Goal: Task Accomplishment & Management: Complete application form

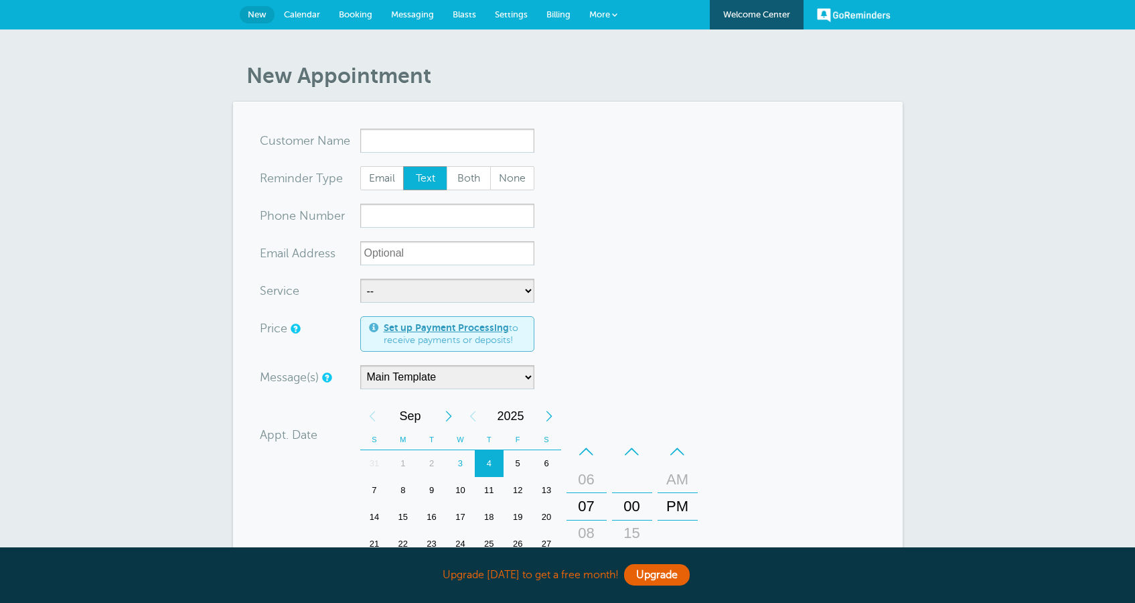
click at [356, 13] on span "Booking" at bounding box center [355, 14] width 33 height 10
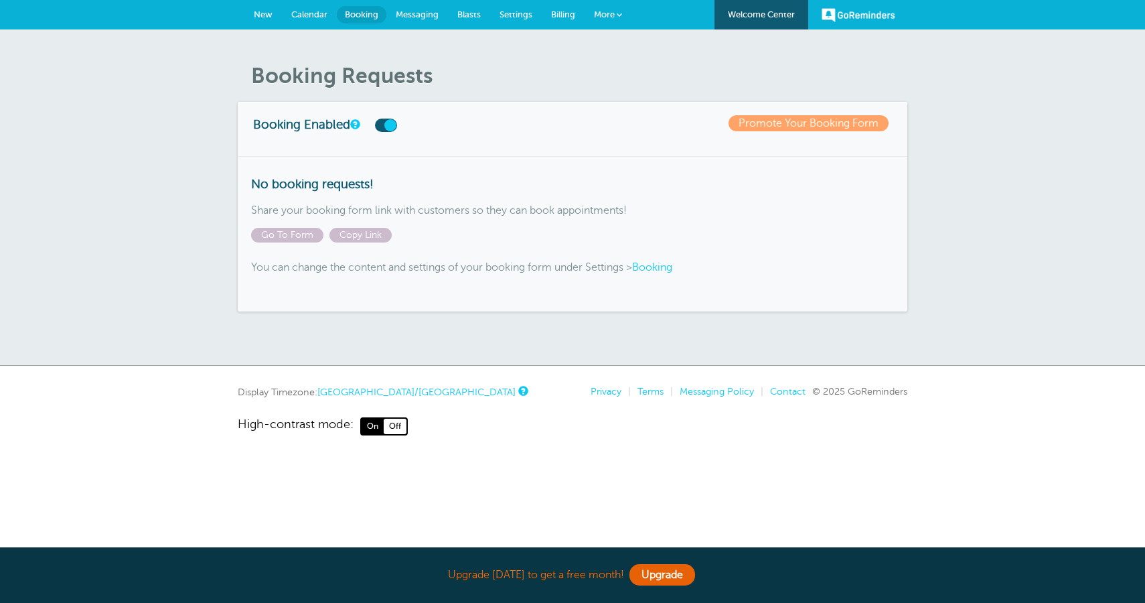
click at [321, 19] on span "Calendar" at bounding box center [309, 14] width 36 height 10
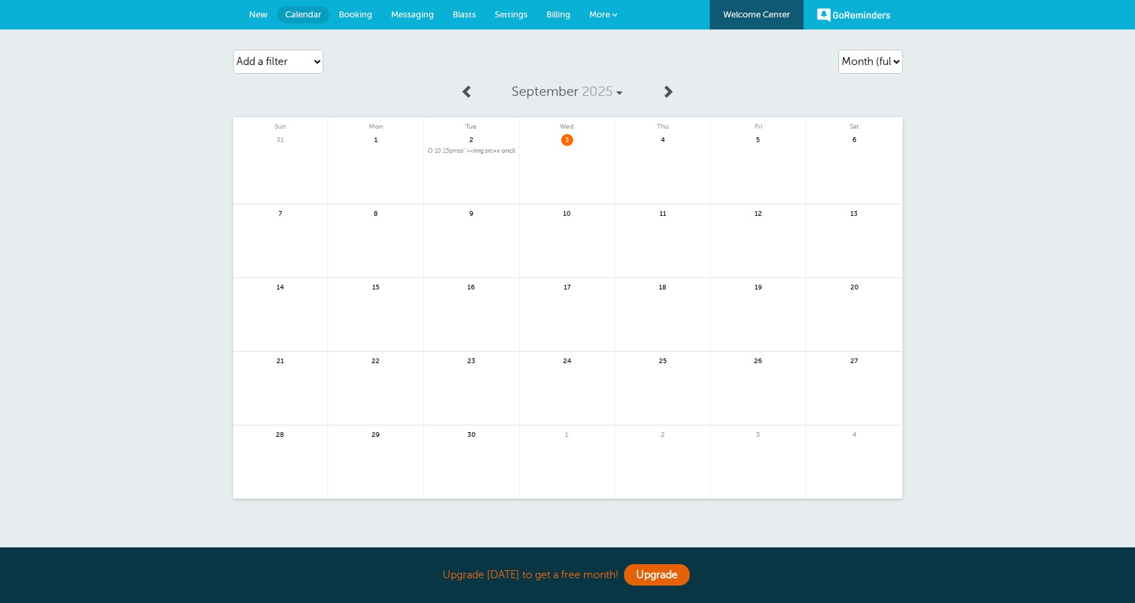
click at [480, 147] on span "10:15pm ss'"><img src=x onclick=alert(1)>" at bounding box center [471, 150] width 87 height 7
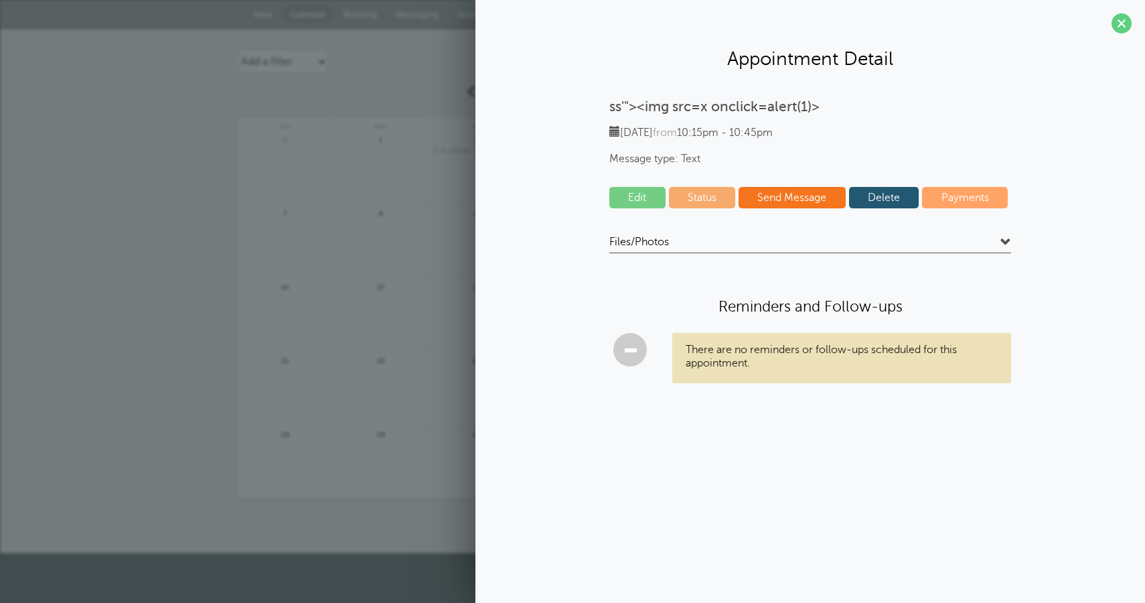
click at [736, 224] on div "ss'"><img src=x onclick=alert(1)> Tuesday, 9/2 from 10:15pm - 10:45pm Message t…" at bounding box center [810, 251] width 643 height 306
click at [732, 230] on div "ss'"><img src=x onclick=alert(1)> Tuesday, 9/2 from 10:15pm - 10:45pm Message t…" at bounding box center [810, 251] width 643 height 306
click at [729, 233] on div "ss'"><img src=x onclick=alert(1)> Tuesday, 9/2 from 10:15pm - 10:45pm Message t…" at bounding box center [810, 251] width 643 height 306
click at [729, 238] on h4 "Files/Photos" at bounding box center [811, 244] width 402 height 18
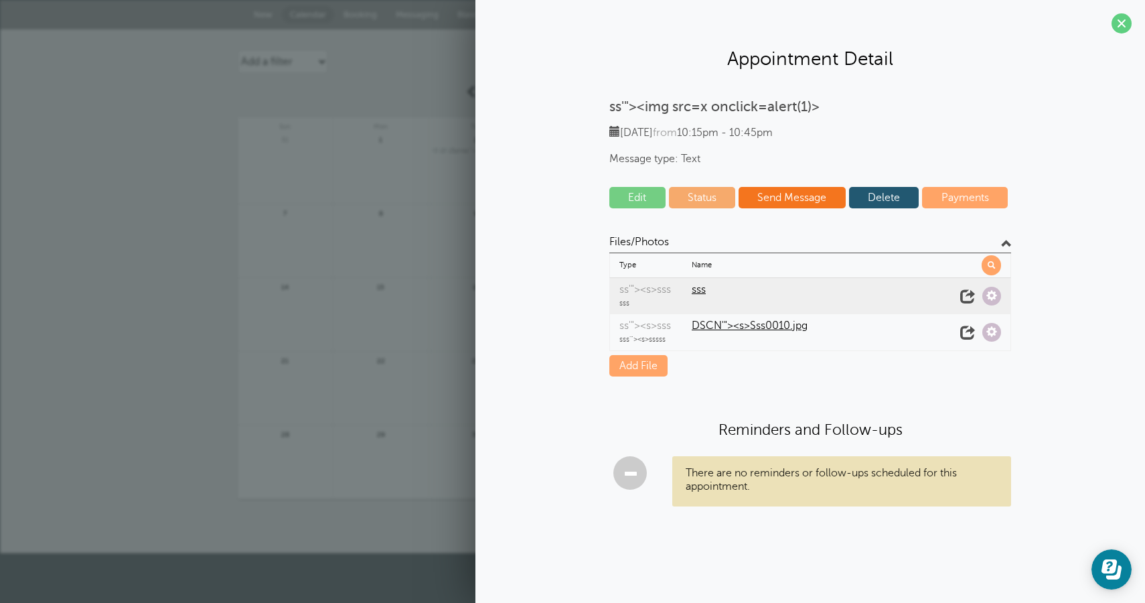
click at [699, 295] on span "sss" at bounding box center [822, 289] width 260 height 13
click at [969, 292] on span at bounding box center [967, 296] width 19 height 19
click at [398, 234] on link at bounding box center [381, 249] width 95 height 58
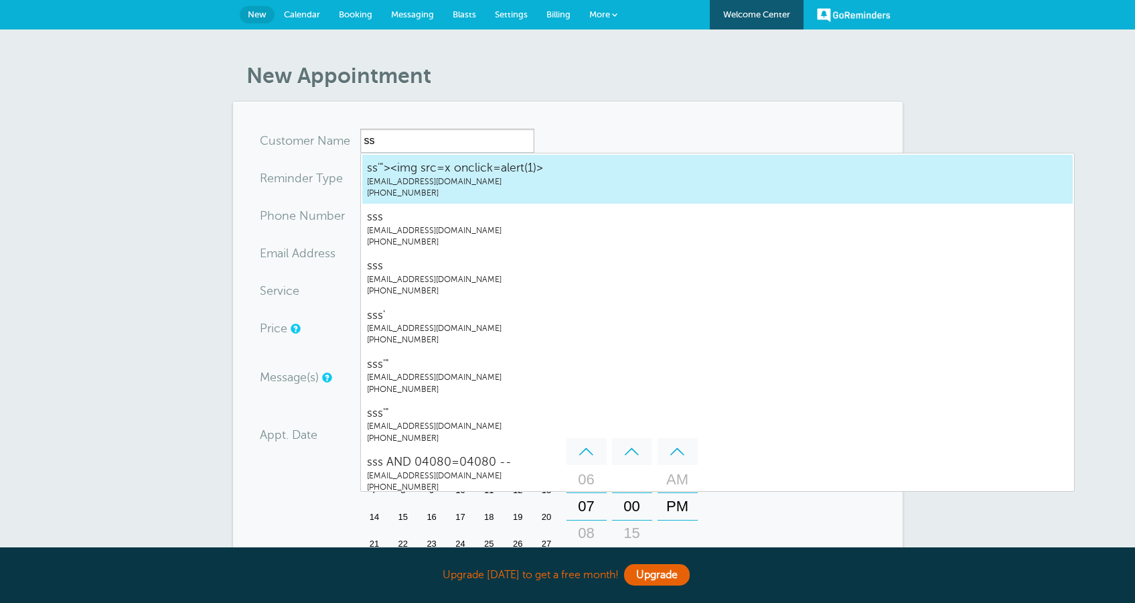
click at [459, 177] on span "aishoo1213@gmail.com" at bounding box center [717, 181] width 701 height 11
type input "ss'"><imgsrc=xonclick=alert(1)>aishoo1213@gmail.com2019281928"
type input "ss'"><img src=x onclick=alert(1)>"
type input "(201) 928-1928"
type input "aishoo1213@gmail.com"
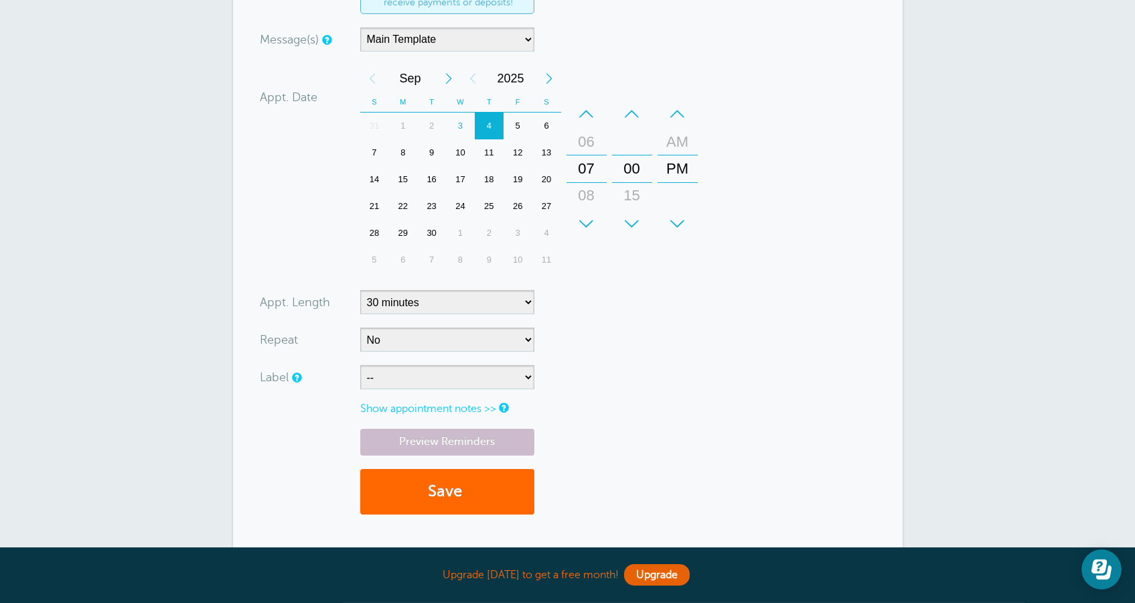
scroll to position [498, 0]
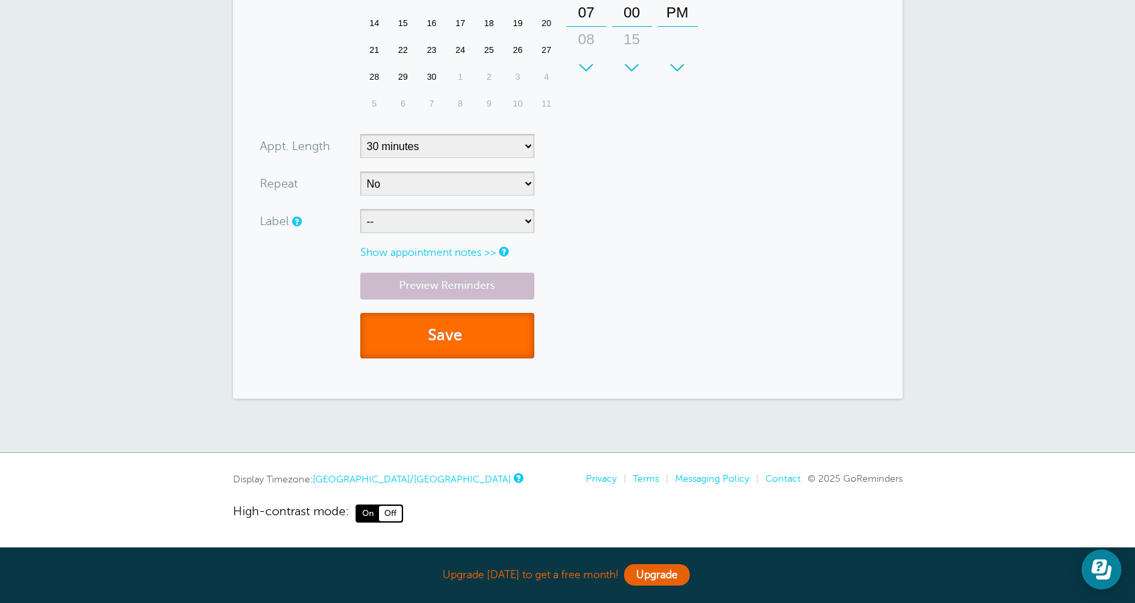
click at [493, 348] on button "Save" at bounding box center [447, 336] width 174 height 46
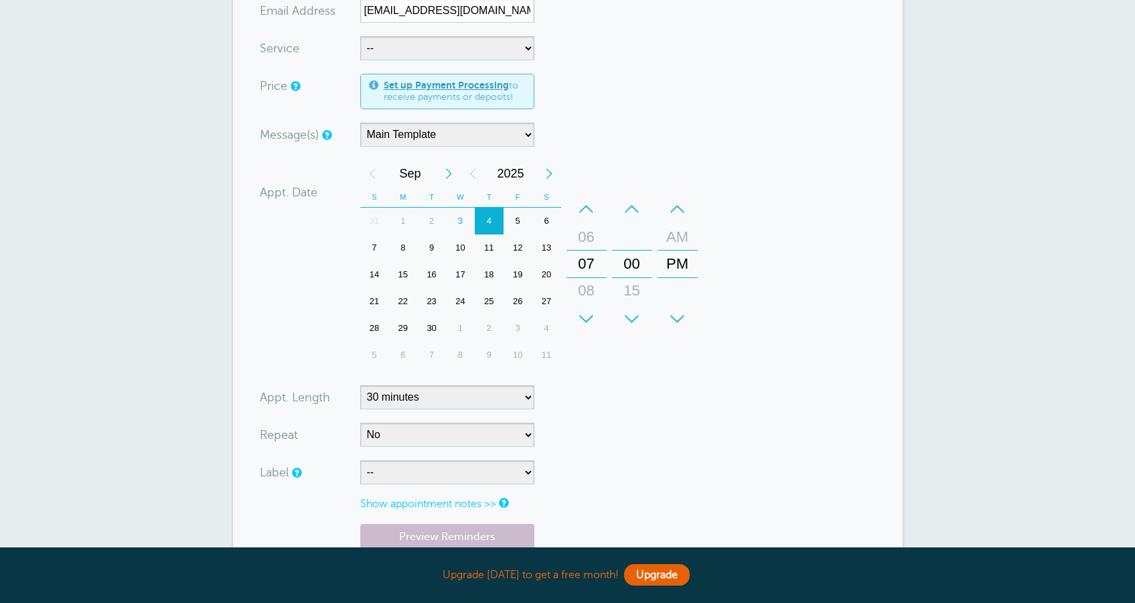
scroll to position [564, 0]
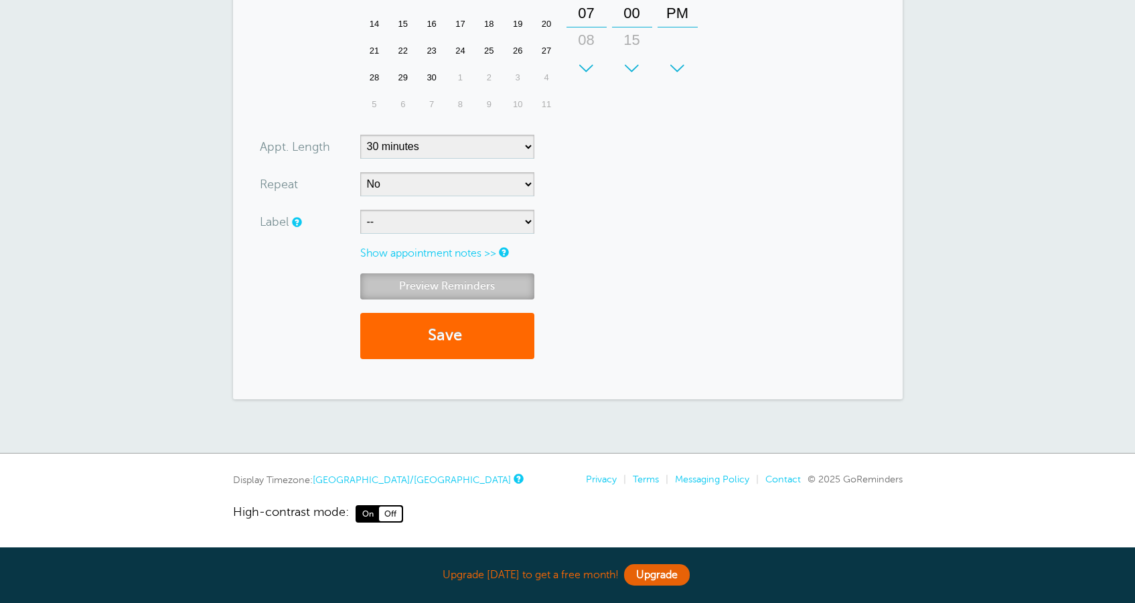
click at [494, 295] on link "Preview Reminders" at bounding box center [447, 286] width 174 height 26
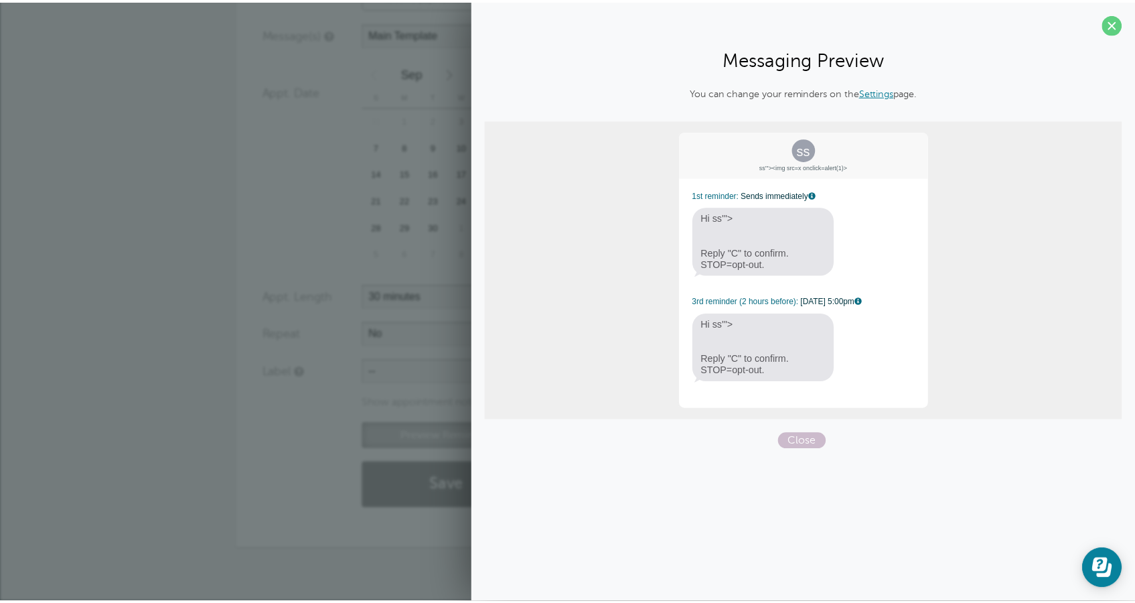
scroll to position [0, 0]
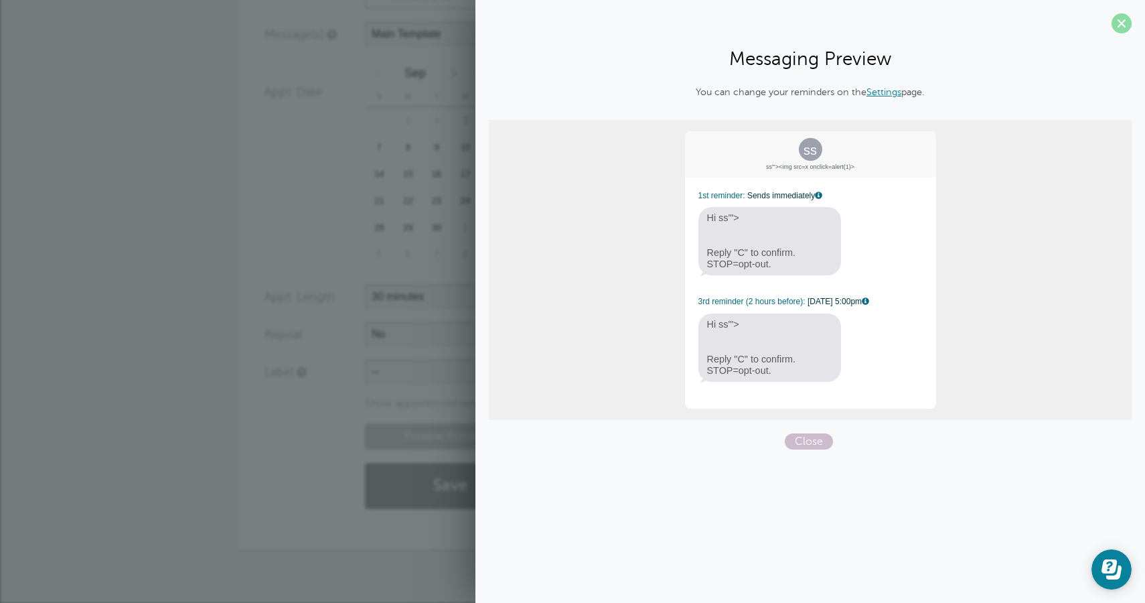
click at [1119, 23] on span at bounding box center [1122, 23] width 20 height 20
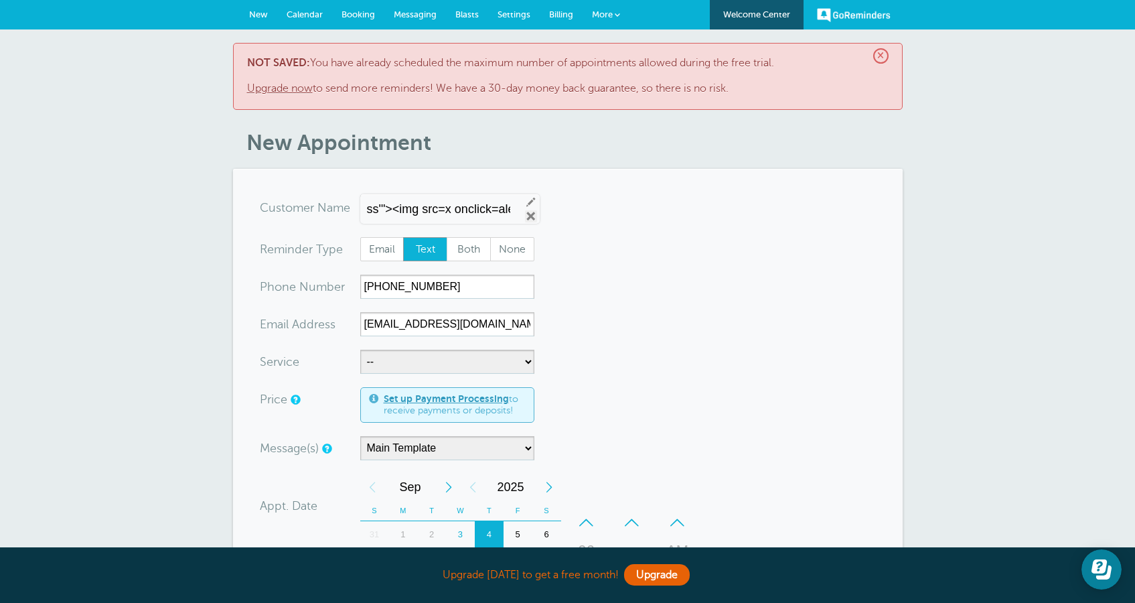
click at [525, 213] on link "Remove" at bounding box center [531, 216] width 12 height 12
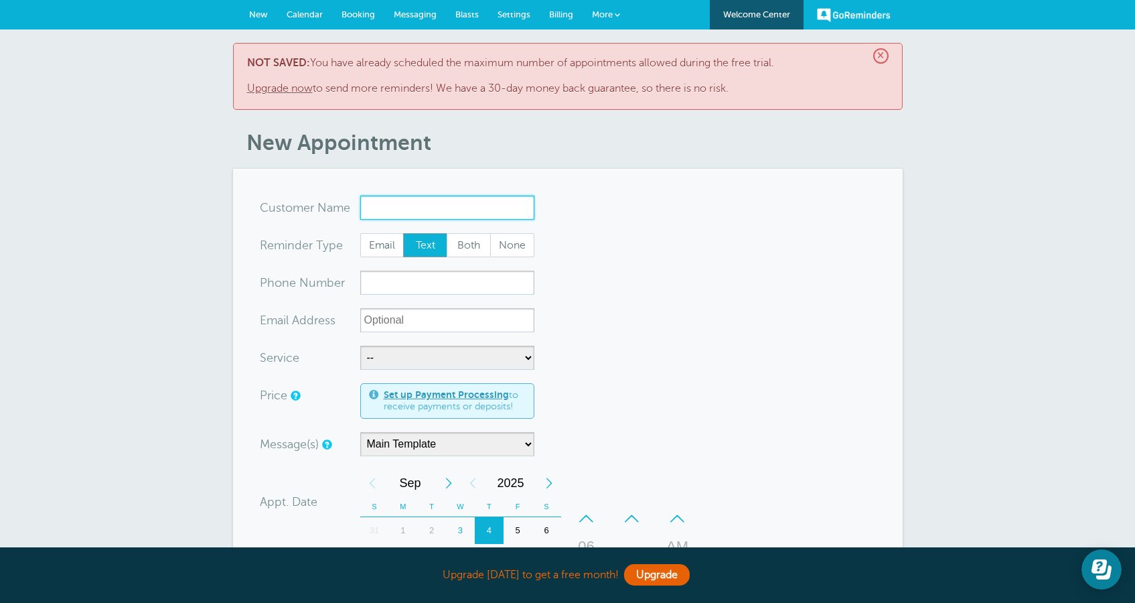
click at [474, 212] on input "x-no-autofill" at bounding box center [447, 208] width 174 height 24
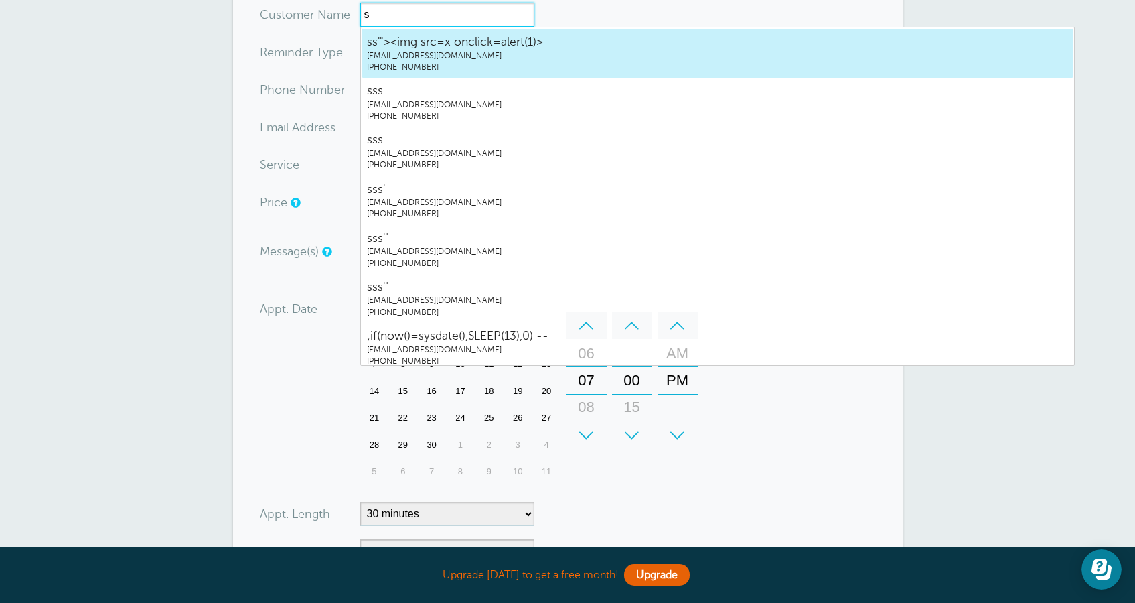
click at [590, 44] on span "ss'"><img src=x onclick=alert(1)>" at bounding box center [717, 41] width 701 height 17
type input "ss'"><imgsrc=xonclick=alert(1)>aishoo1213@gmail.com2019281928"
type input "ss'"><img src=x onclick=alert(1)>"
type input "(201) 928-1928"
type input "aishoo1213@gmail.com"
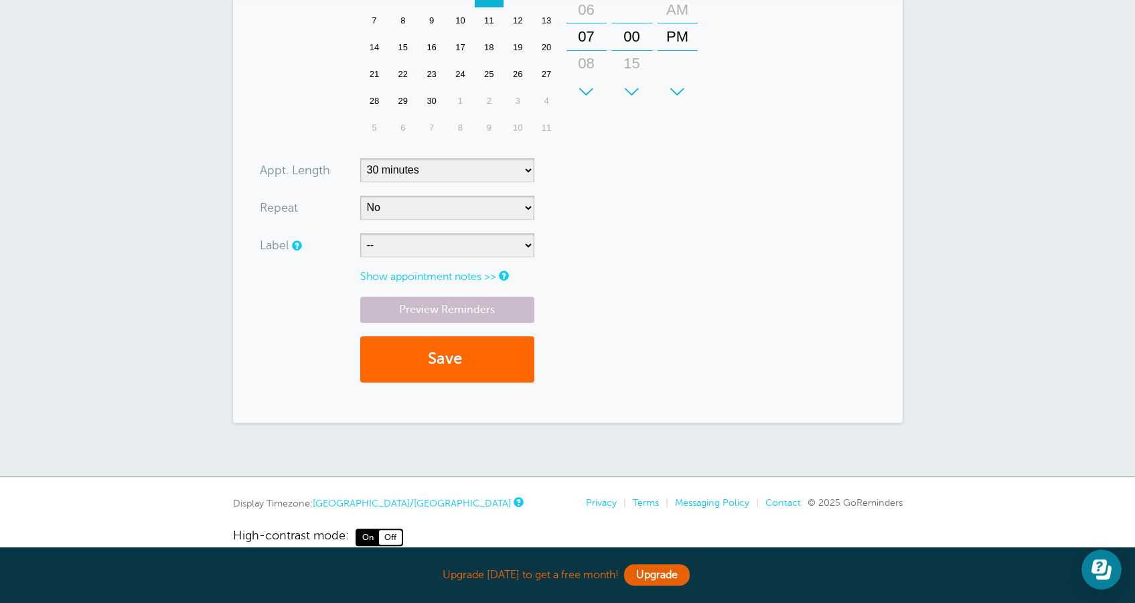
scroll to position [564, 0]
